Goal: Task Accomplishment & Management: Use online tool/utility

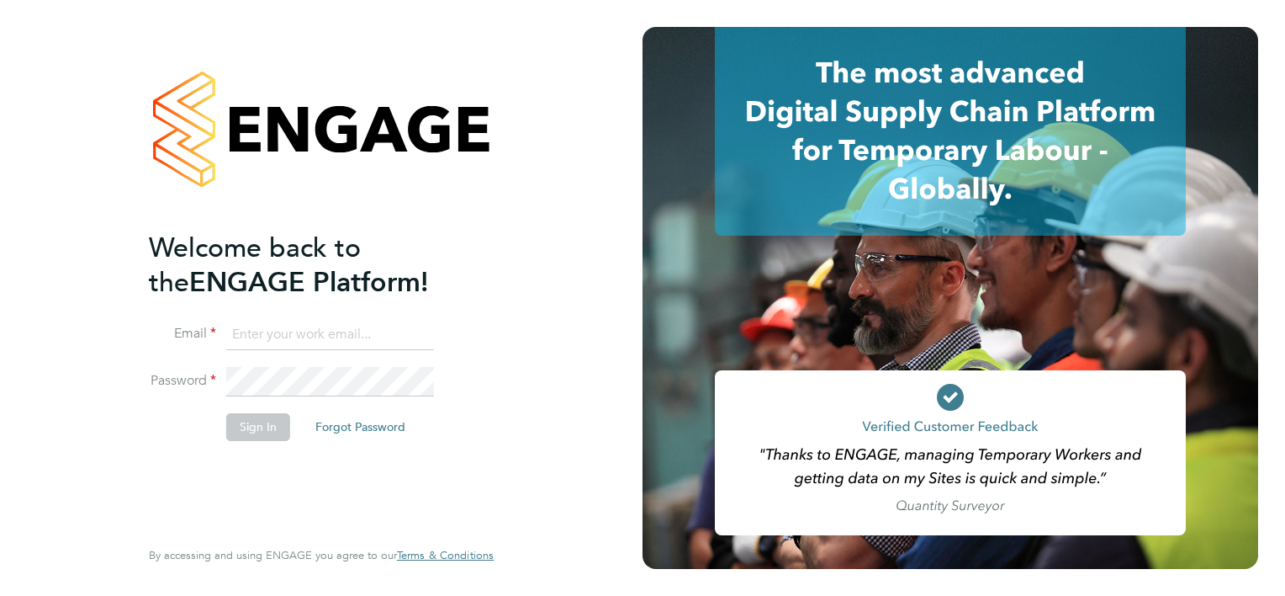
type input "[EMAIL_ADDRESS][DOMAIN_NAME]"
click at [250, 422] on button "Sign In" at bounding box center [258, 426] width 64 height 27
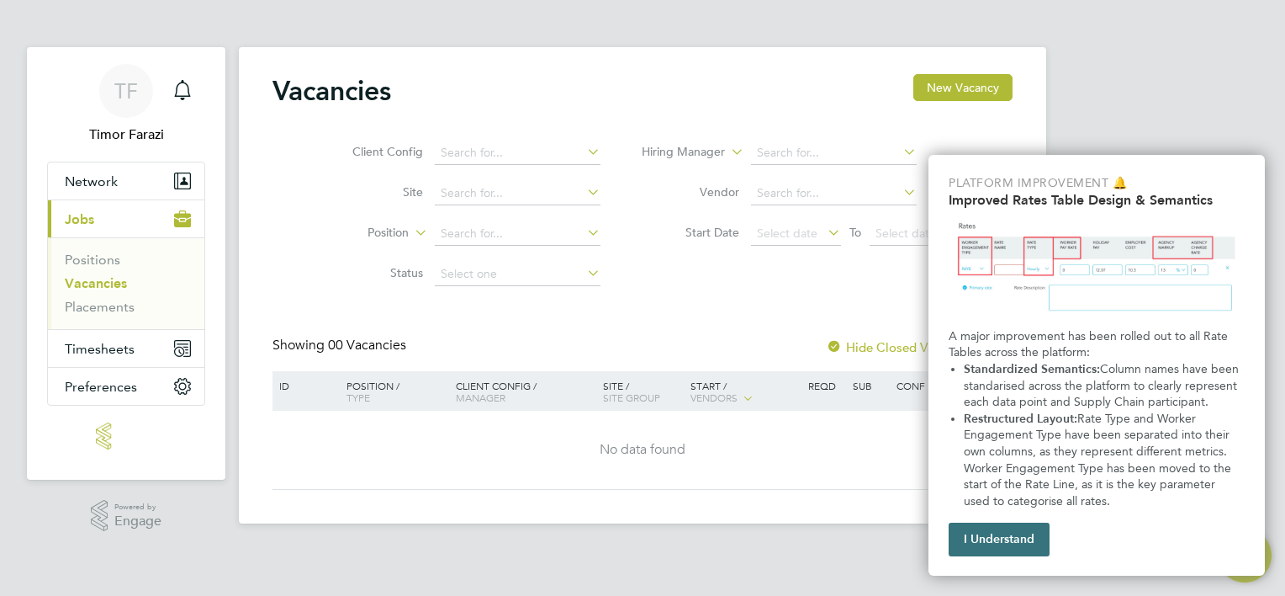
click at [1043, 542] on button "I Understand" at bounding box center [999, 539] width 101 height 34
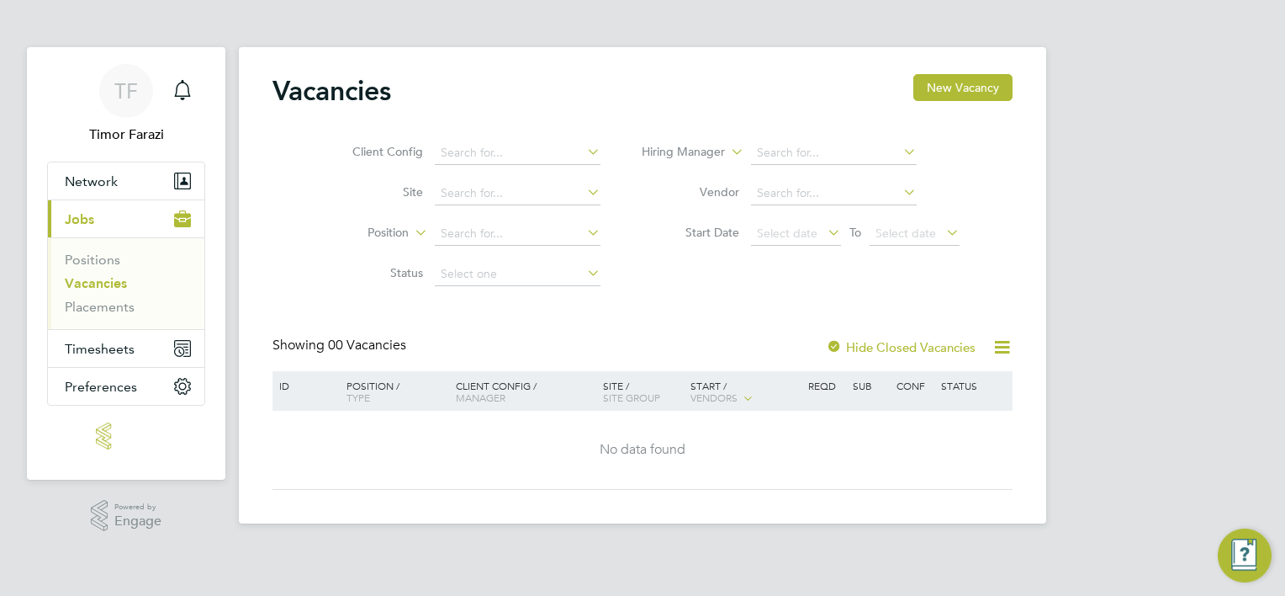
click at [71, 281] on link "Vacancies" at bounding box center [96, 283] width 62 height 16
click at [909, 354] on div "Hide Closed Vacancies" at bounding box center [896, 346] width 166 height 21
click at [908, 347] on label "Hide Closed Vacancies" at bounding box center [901, 347] width 150 height 16
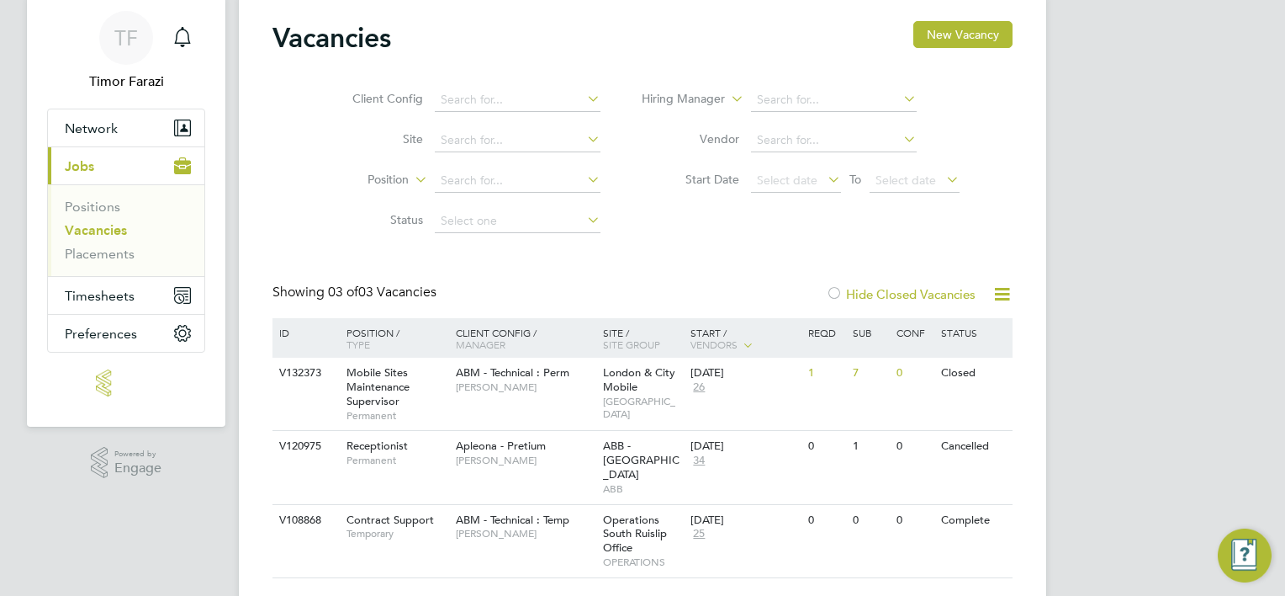
scroll to position [81, 0]
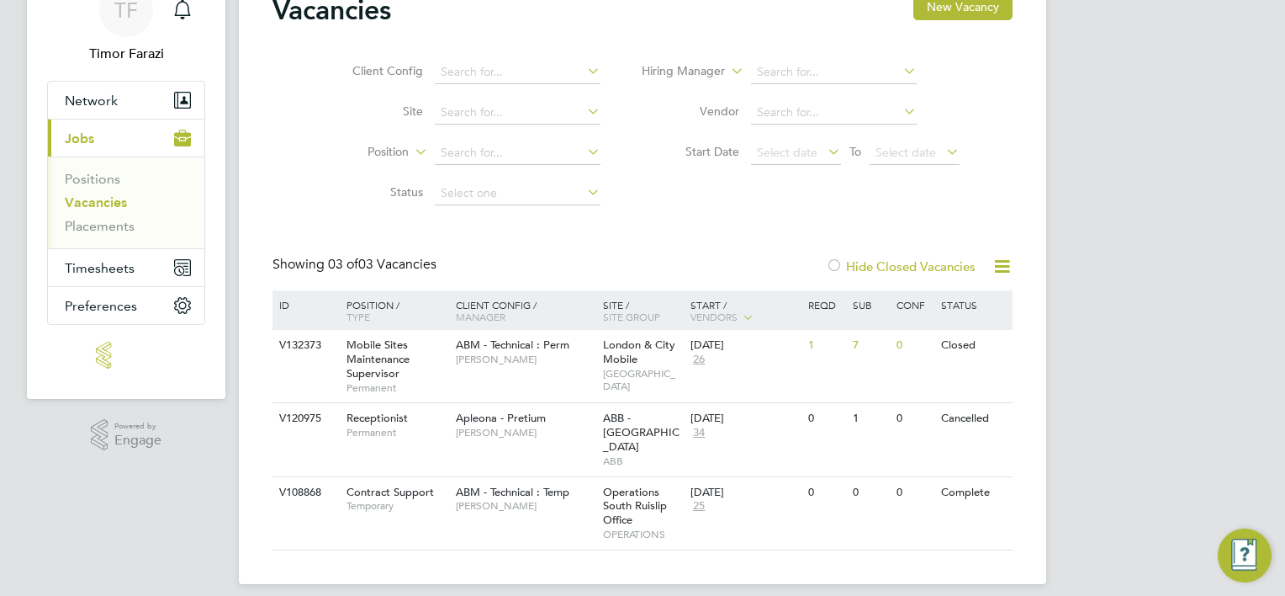
click at [1009, 269] on icon at bounding box center [1002, 266] width 21 height 21
click at [929, 267] on label "Hide Closed Vacancies" at bounding box center [901, 266] width 150 height 16
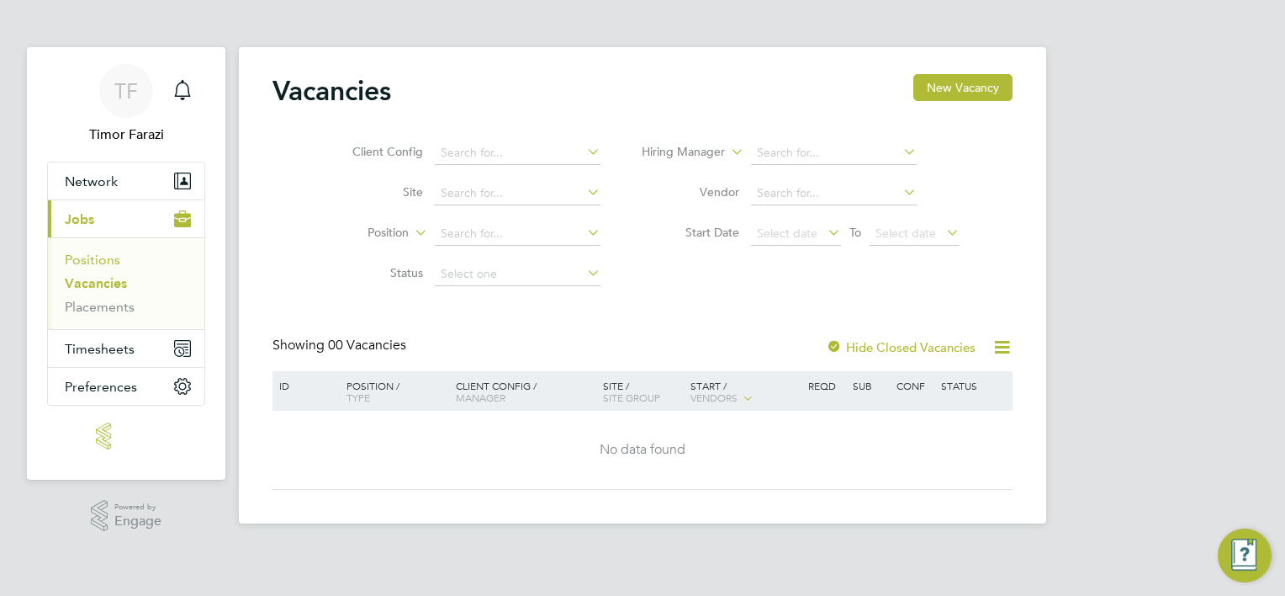
click at [100, 257] on link "Positions" at bounding box center [93, 260] width 56 height 16
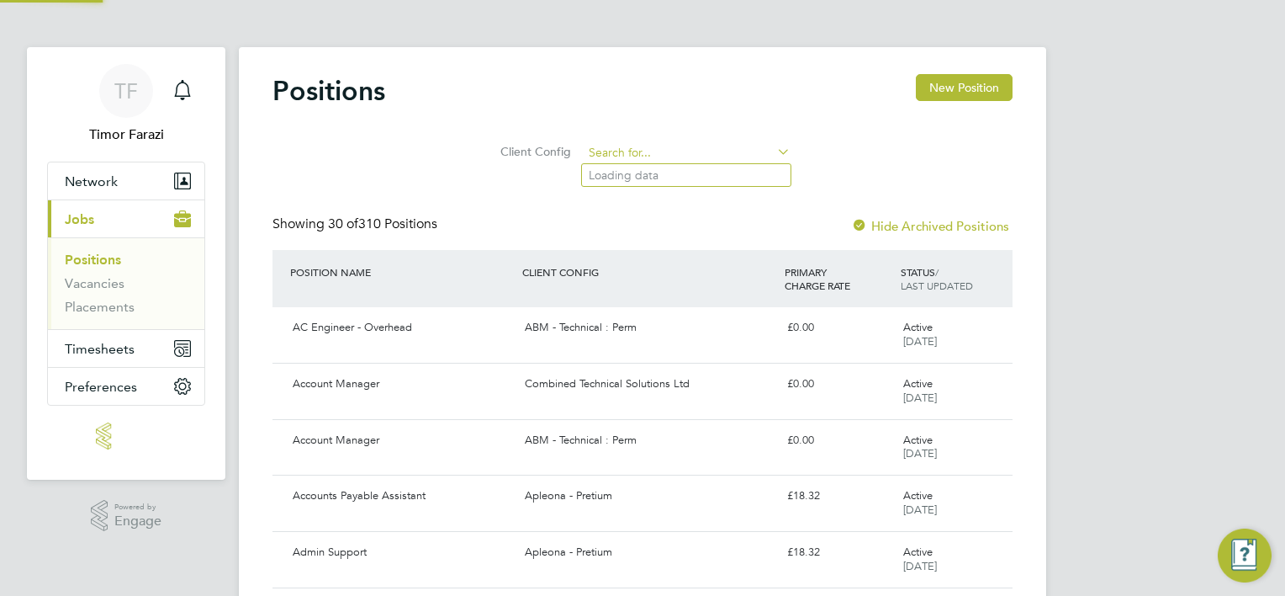
click at [646, 157] on input at bounding box center [687, 153] width 208 height 24
